Goal: Share content

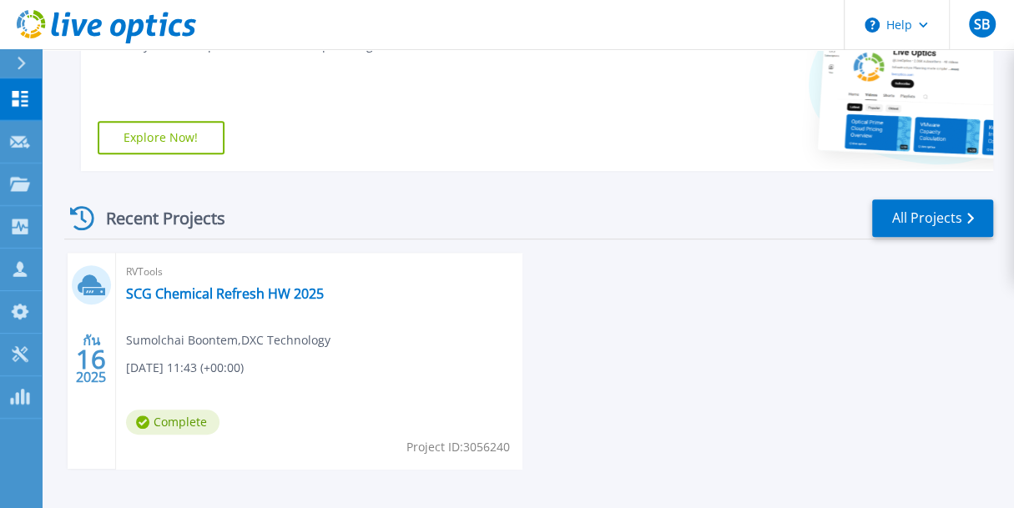
scroll to position [416, 0]
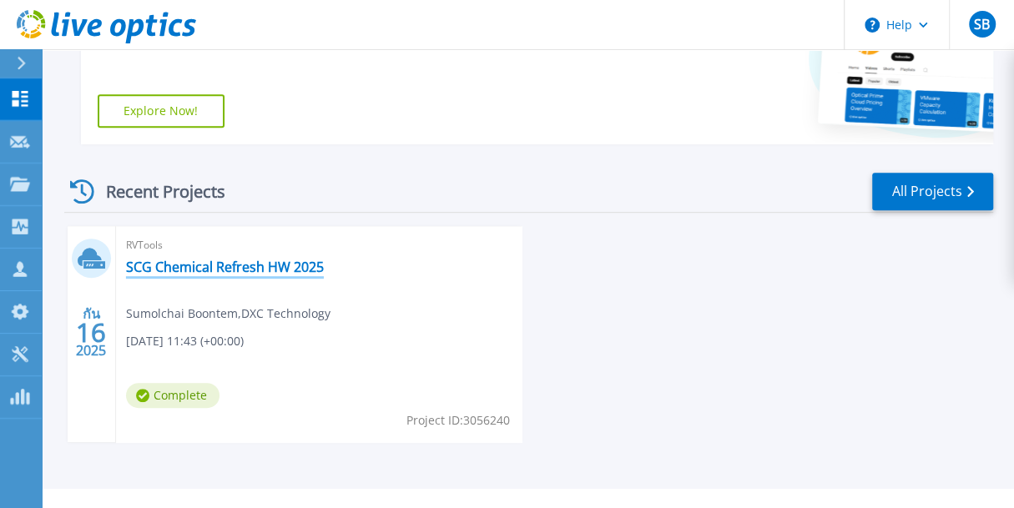
click at [262, 264] on link "SCG Chemical Refresh HW 2025" at bounding box center [225, 267] width 198 height 17
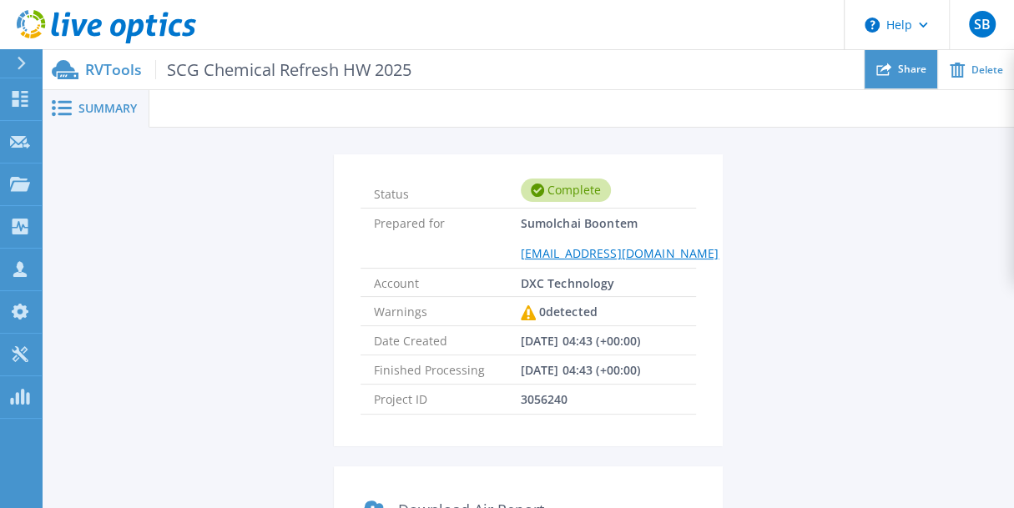
click at [895, 69] on div "Share" at bounding box center [901, 69] width 73 height 39
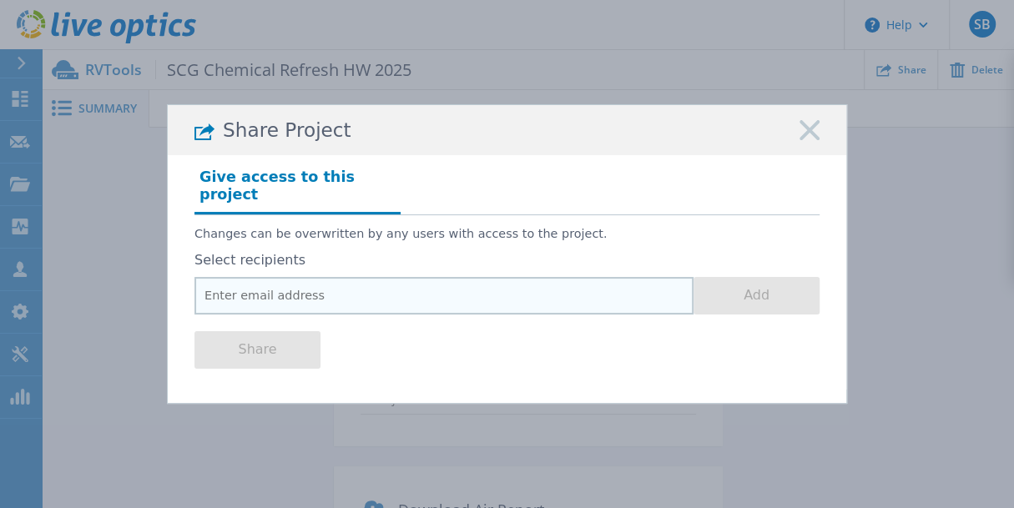
click at [430, 289] on input "email" at bounding box center [443, 296] width 499 height 38
paste input "R, [PERSON_NAME] <[EMAIL_ADDRESS][DOMAIN_NAME]>"
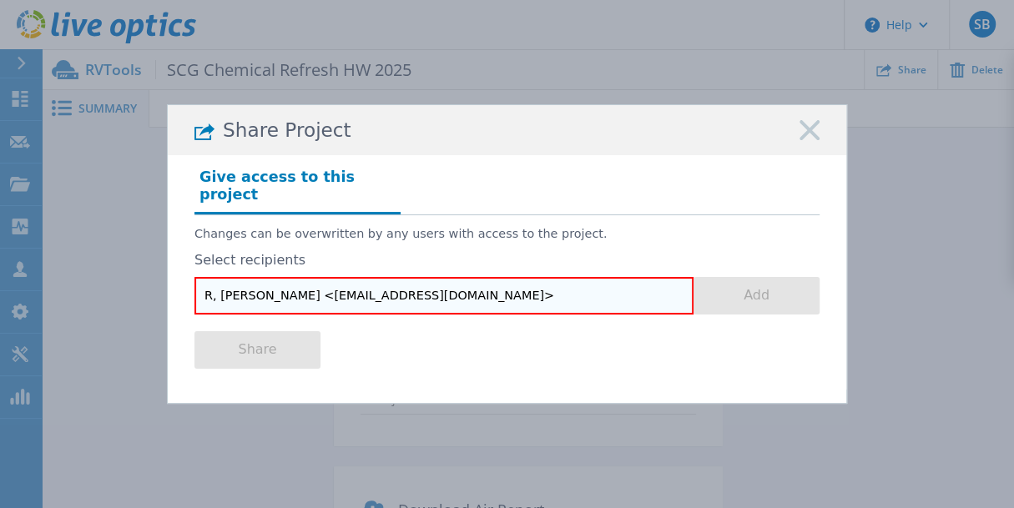
click at [432, 290] on input "R, [PERSON_NAME] <[EMAIL_ADDRESS][DOMAIN_NAME]>" at bounding box center [443, 296] width 499 height 38
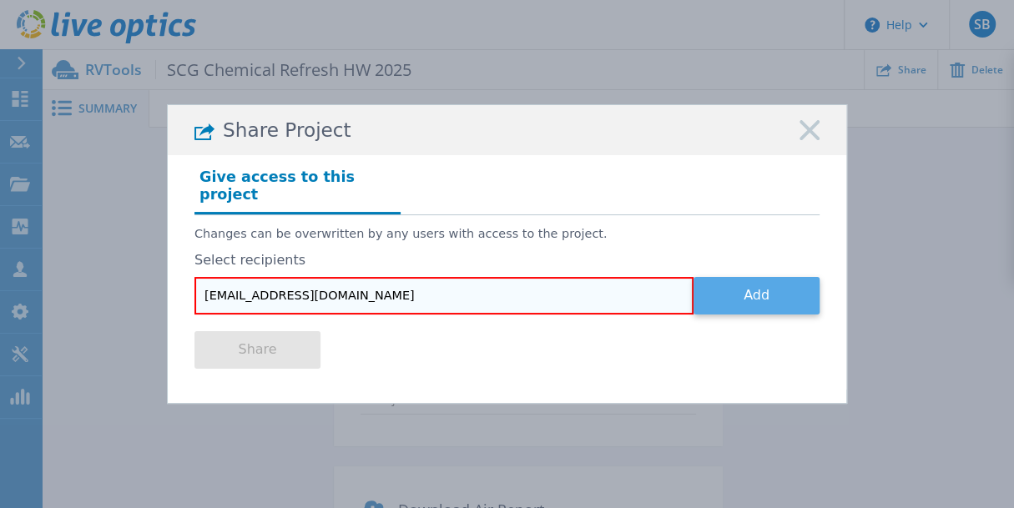
type input "[EMAIL_ADDRESS][DOMAIN_NAME]"
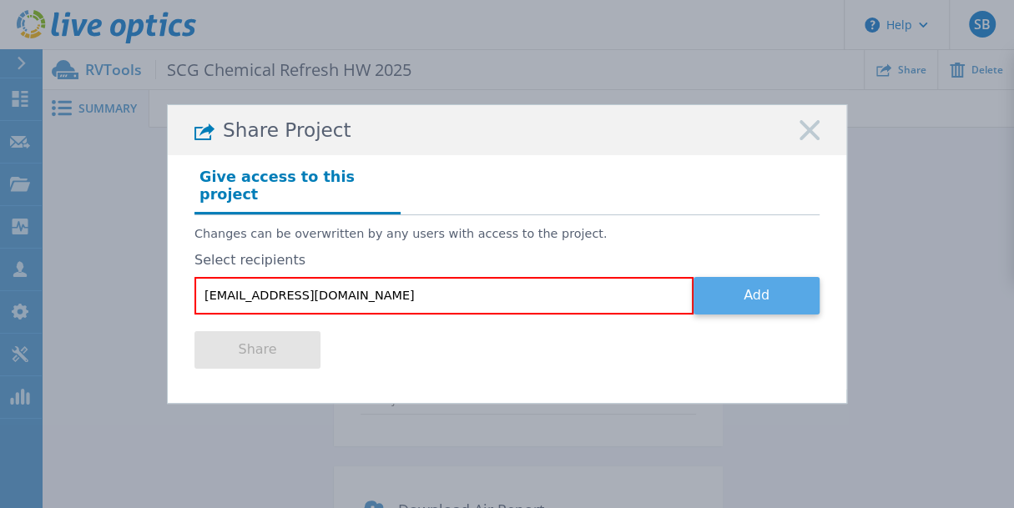
click at [740, 291] on button "Add" at bounding box center [757, 296] width 126 height 38
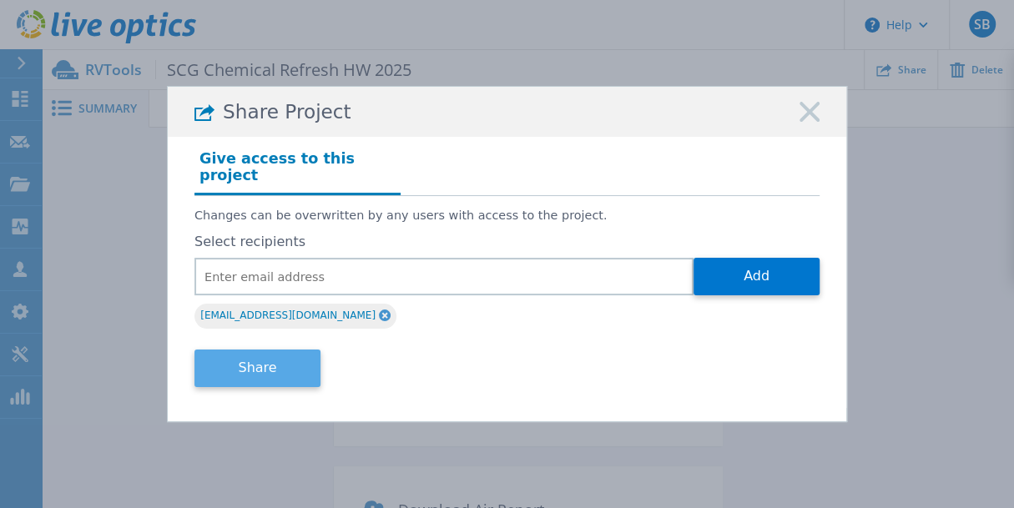
click at [291, 366] on button "Share" at bounding box center [257, 369] width 126 height 38
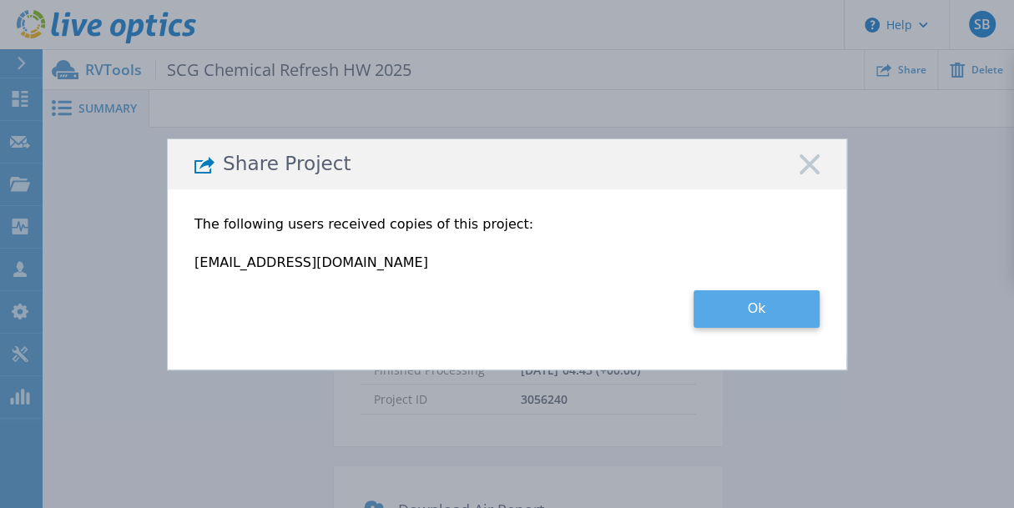
click at [752, 308] on button "Ok" at bounding box center [757, 309] width 126 height 38
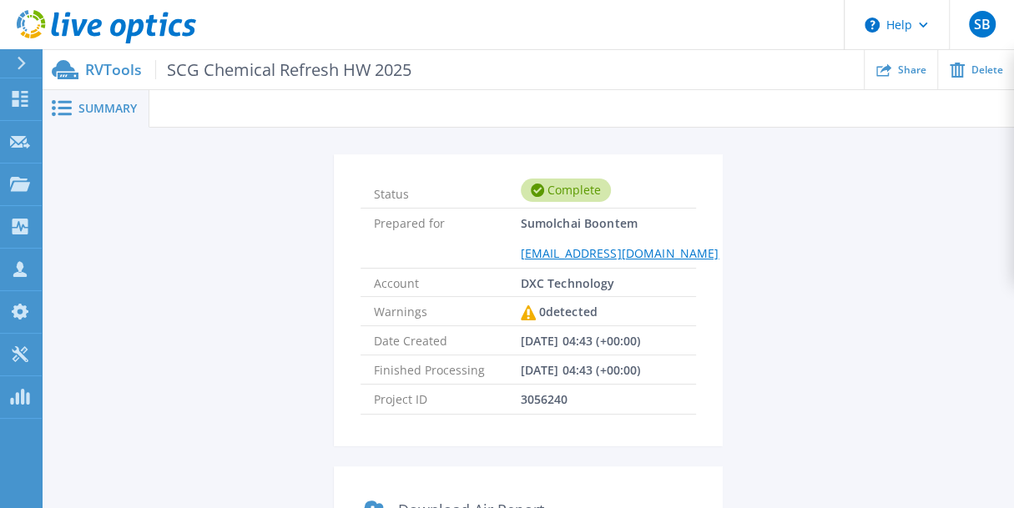
click at [230, 249] on div "Status Complete Prepared for Sumolchai Boontem [EMAIL_ADDRESS][DOMAIN_NAME] Acc…" at bounding box center [528, 451] width 922 height 595
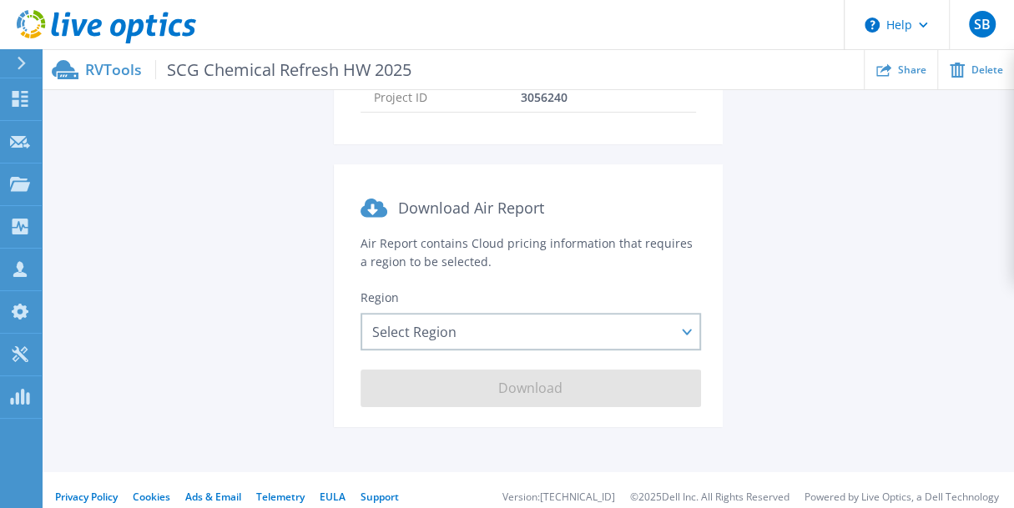
scroll to position [347, 0]
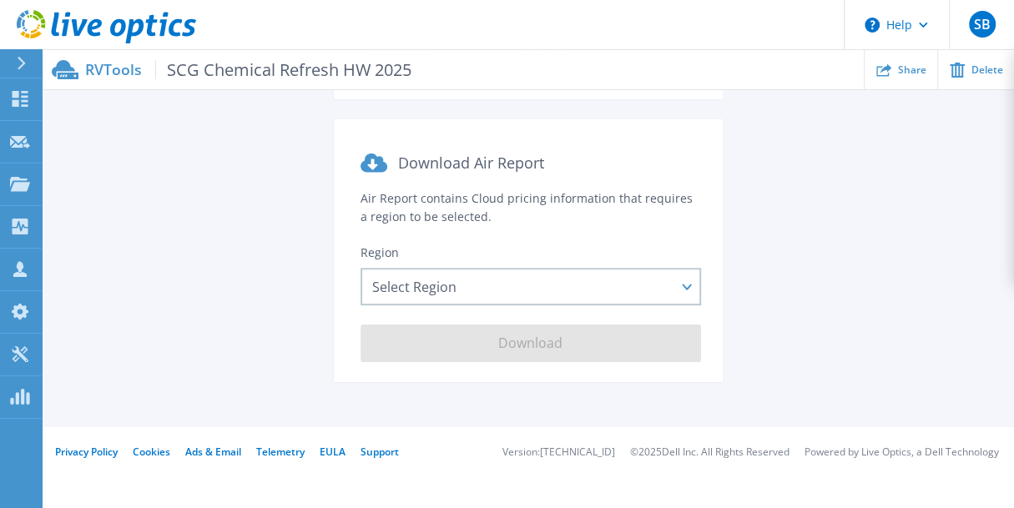
click at [268, 388] on div "Status Complete Prepared for Sumolchai Boontem [EMAIL_ADDRESS][DOMAIN_NAME] Acc…" at bounding box center [528, 104] width 922 height 595
click at [242, 262] on div "Status Complete Prepared for Sumolchai Boontem [EMAIL_ADDRESS][DOMAIN_NAME] Acc…" at bounding box center [528, 104] width 922 height 595
